Goal: Task Accomplishment & Management: Manage account settings

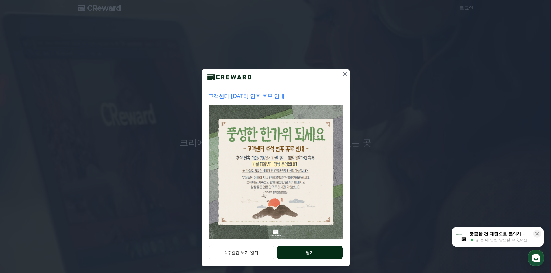
click at [302, 254] on button "닫기" at bounding box center [310, 252] width 66 height 13
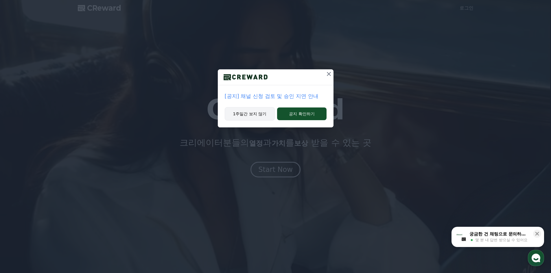
click at [264, 113] on button "1주일간 보지 않기" at bounding box center [250, 113] width 50 height 13
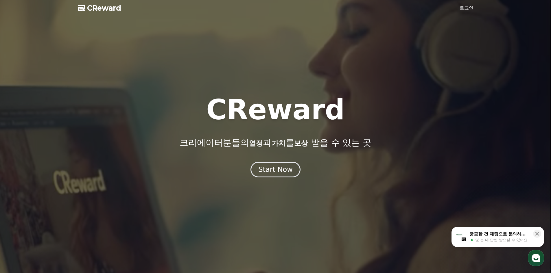
click at [467, 4] on div at bounding box center [275, 136] width 551 height 273
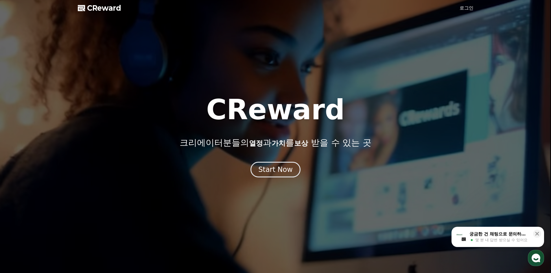
click at [467, 7] on link "로그인" at bounding box center [466, 8] width 14 height 7
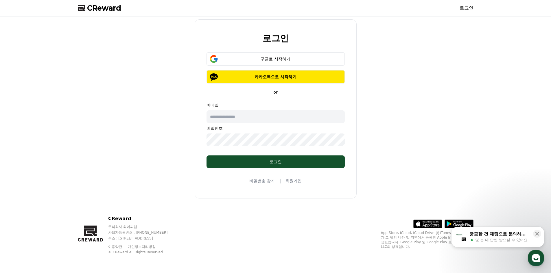
click at [268, 118] on input "text" at bounding box center [275, 116] width 138 height 13
type input "*"
type input "**********"
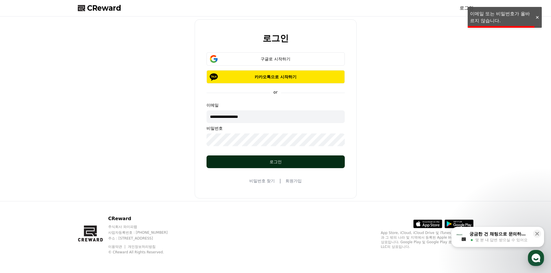
click at [287, 158] on button "로그인" at bounding box center [275, 162] width 138 height 13
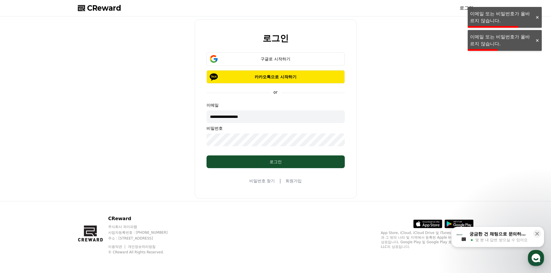
click at [263, 121] on input "**********" at bounding box center [275, 116] width 138 height 13
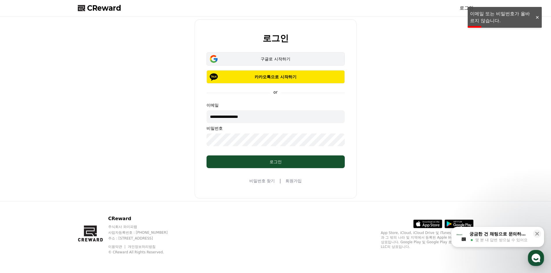
click at [264, 61] on div "구글로 시작하기" at bounding box center [275, 59] width 121 height 6
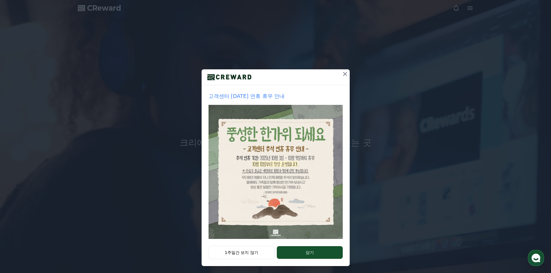
click at [343, 75] on icon at bounding box center [345, 74] width 4 height 4
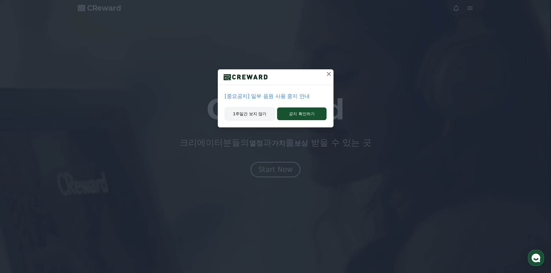
click at [265, 116] on button "1주일간 보지 않기" at bounding box center [250, 113] width 50 height 13
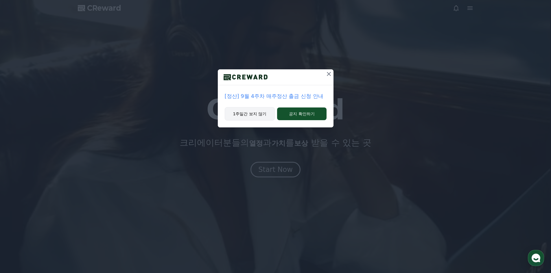
click at [266, 115] on button "1주일간 보지 않기" at bounding box center [250, 113] width 50 height 13
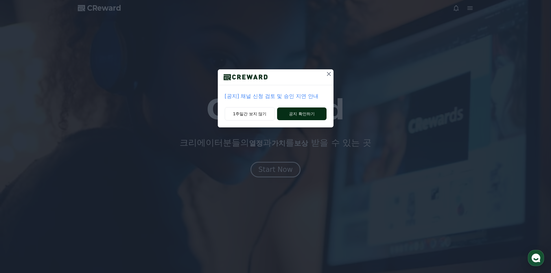
click at [306, 112] on button "공지 확인하기" at bounding box center [301, 114] width 49 height 13
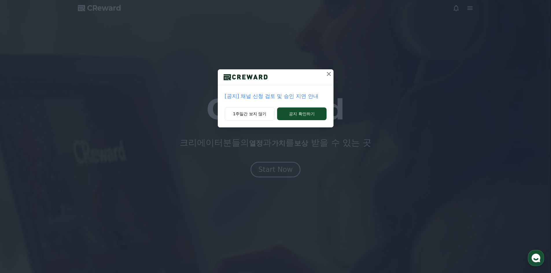
click at [326, 75] on icon at bounding box center [328, 74] width 7 height 7
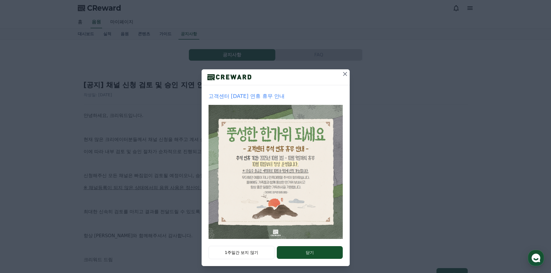
click at [344, 74] on icon at bounding box center [345, 74] width 7 height 7
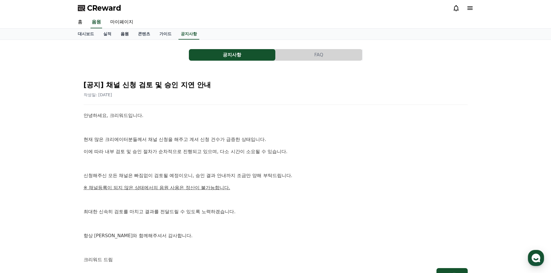
click at [122, 32] on link "음원" at bounding box center [124, 34] width 17 height 11
